Goal: Navigation & Orientation: Find specific page/section

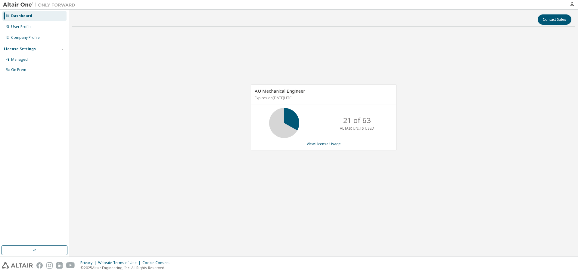
click at [572, 91] on div "AU Mechanical Engineer Expires on [DATE] UTC 21 of 63 ALTAIR UNITS USED View Li…" at bounding box center [323, 121] width 503 height 178
